Goal: Task Accomplishment & Management: Manage account settings

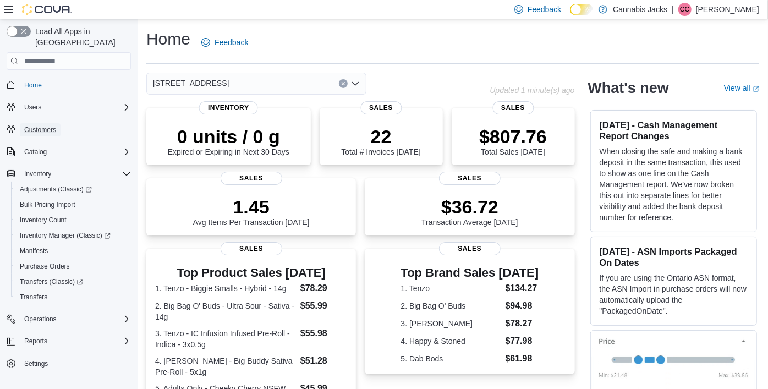
click at [33, 126] on span "Customers" at bounding box center [40, 130] width 32 height 9
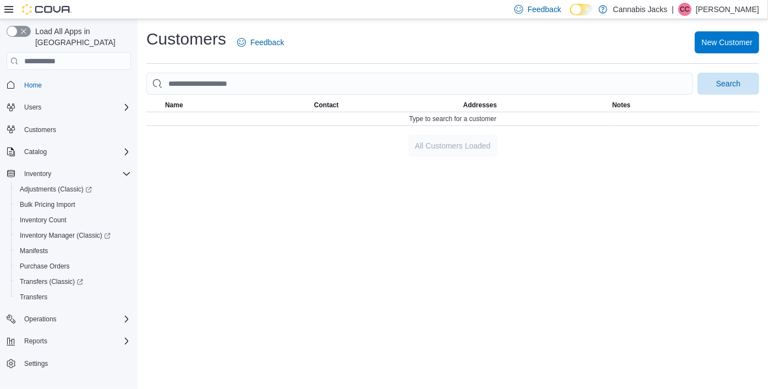
click at [494, 71] on div "Customers Feedback New Customer Search This table contains 0 rows. Name Contact…" at bounding box center [452, 92] width 613 height 129
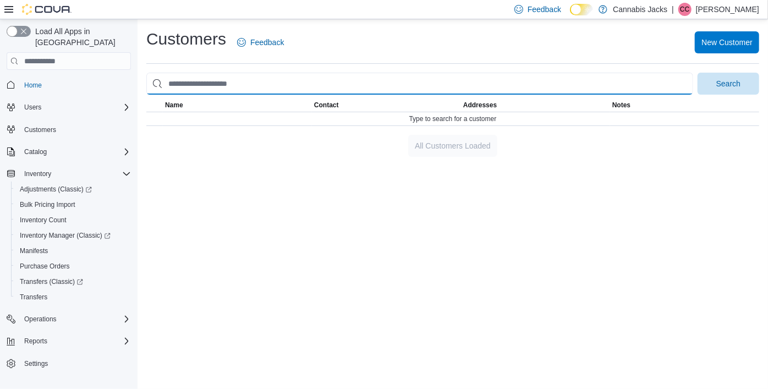
click at [488, 83] on input "search" at bounding box center [419, 84] width 547 height 22
type input "**********"
click at [698, 73] on button "Search" at bounding box center [729, 84] width 62 height 22
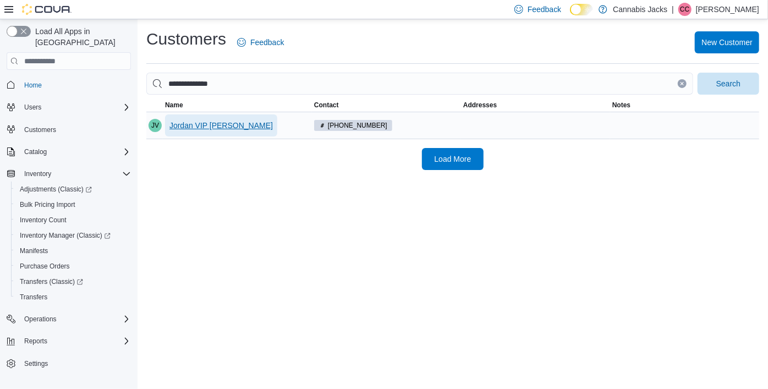
click at [220, 122] on span "Jordan VIP [PERSON_NAME]" at bounding box center [221, 125] width 103 height 11
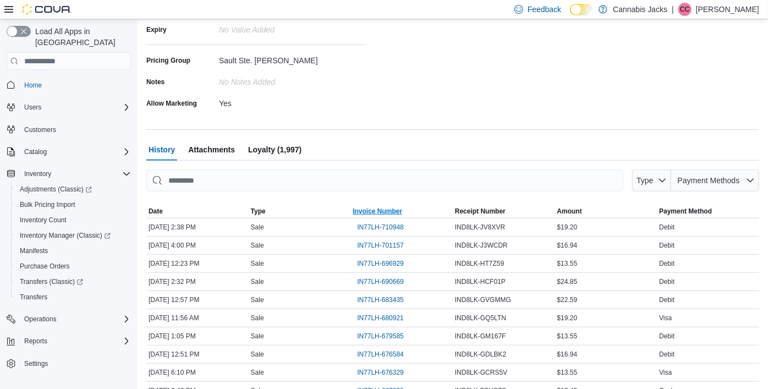
scroll to position [294, 0]
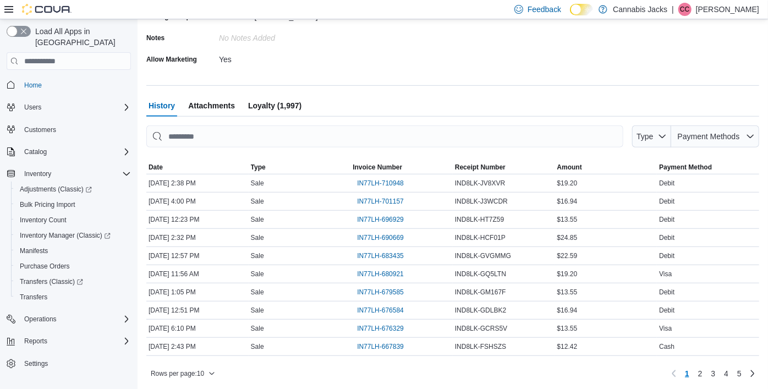
click at [278, 113] on span "Loyalty (1,997)" at bounding box center [274, 106] width 53 height 22
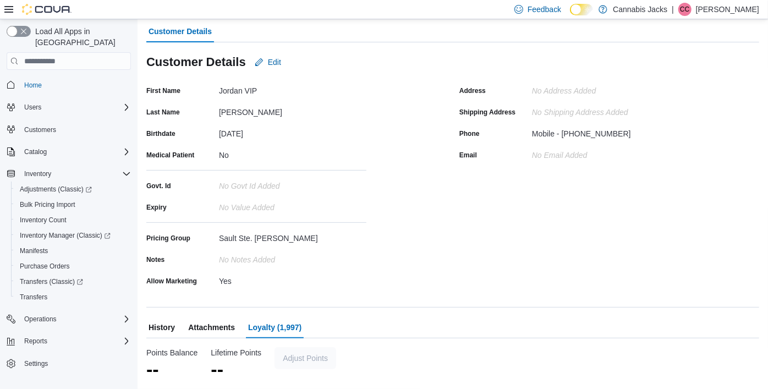
scroll to position [72, 0]
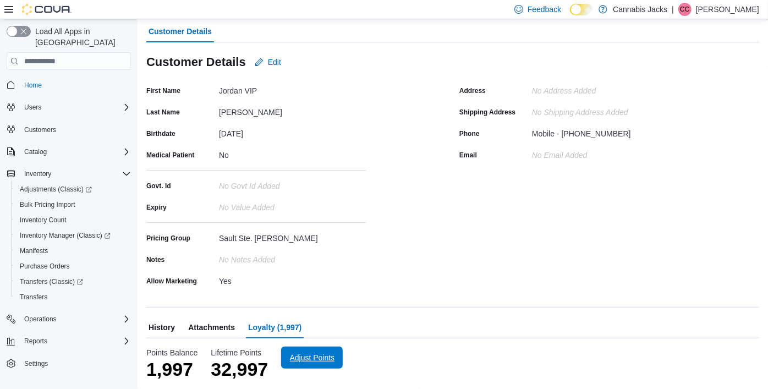
click at [333, 366] on span "Adjust Points" at bounding box center [312, 358] width 48 height 22
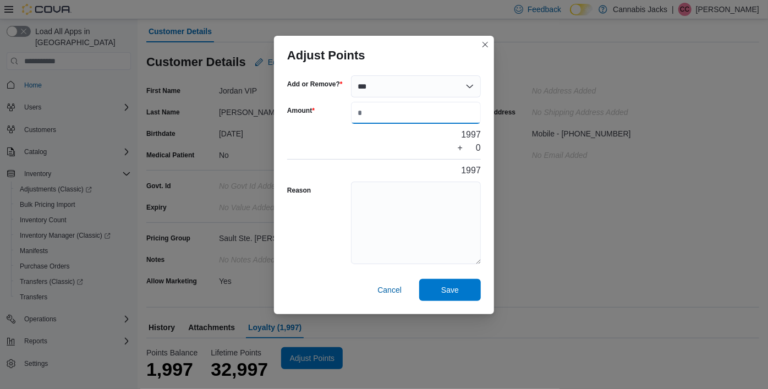
click at [399, 111] on input "Amount" at bounding box center [416, 113] width 130 height 22
type input "***"
click at [391, 188] on textarea "Reason" at bounding box center [416, 223] width 130 height 83
type textarea "**********"
click at [448, 299] on span "Save" at bounding box center [450, 290] width 48 height 22
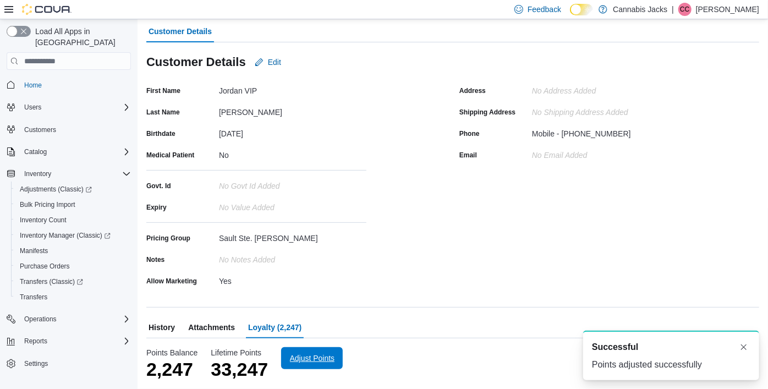
scroll to position [0, 0]
